Goal: Navigation & Orientation: Find specific page/section

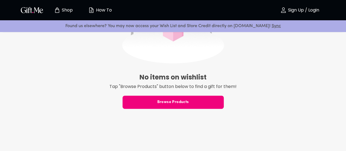
scroll to position [98, 0]
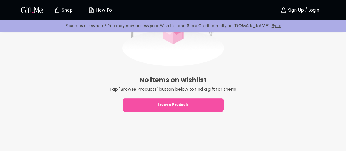
click at [183, 101] on button "Browse Products" at bounding box center [173, 104] width 101 height 13
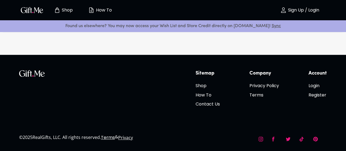
scroll to position [98, 0]
